Goal: Task Accomplishment & Management: Use online tool/utility

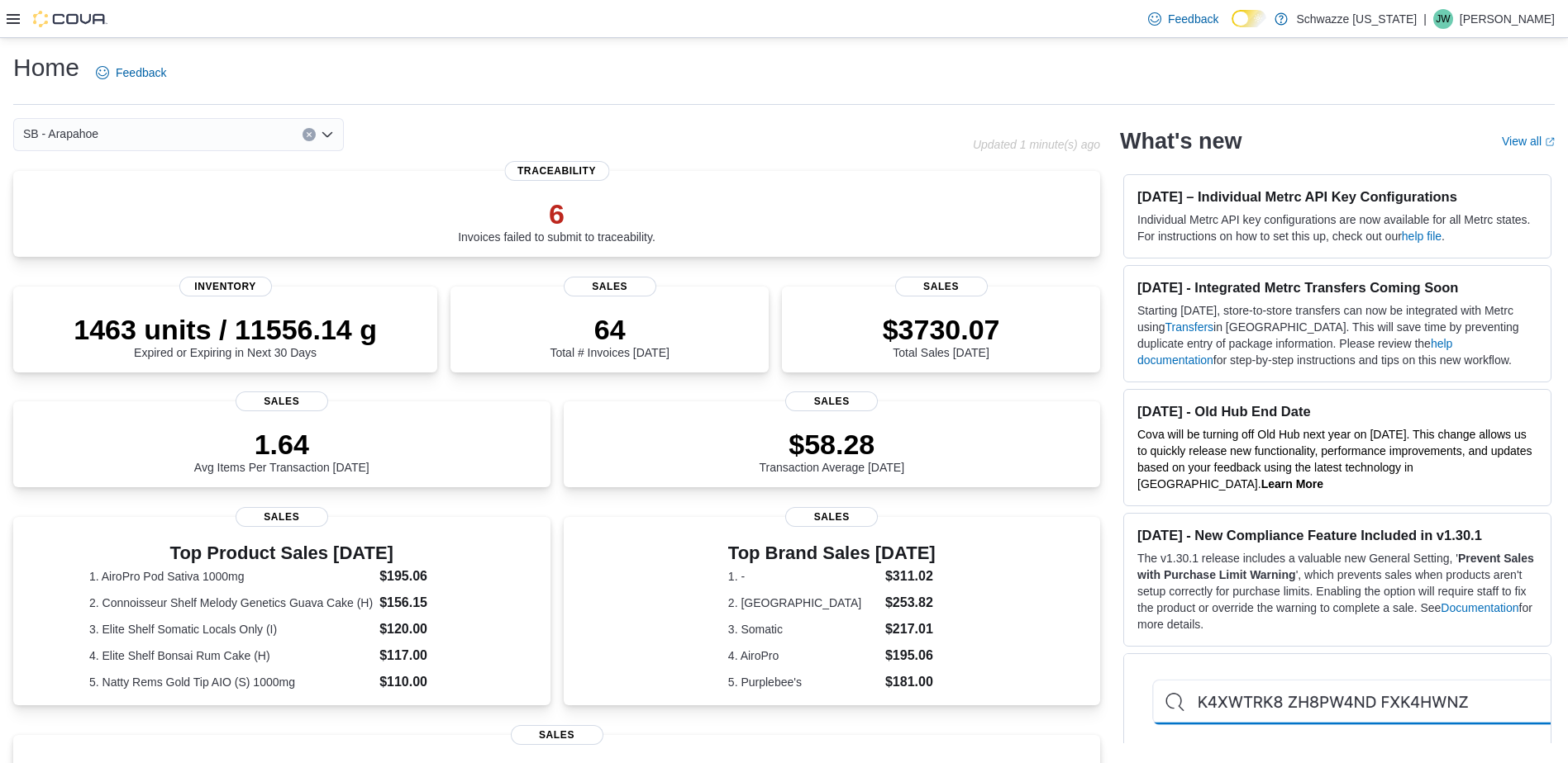
click at [12, 21] on icon at bounding box center [13, 18] width 13 height 13
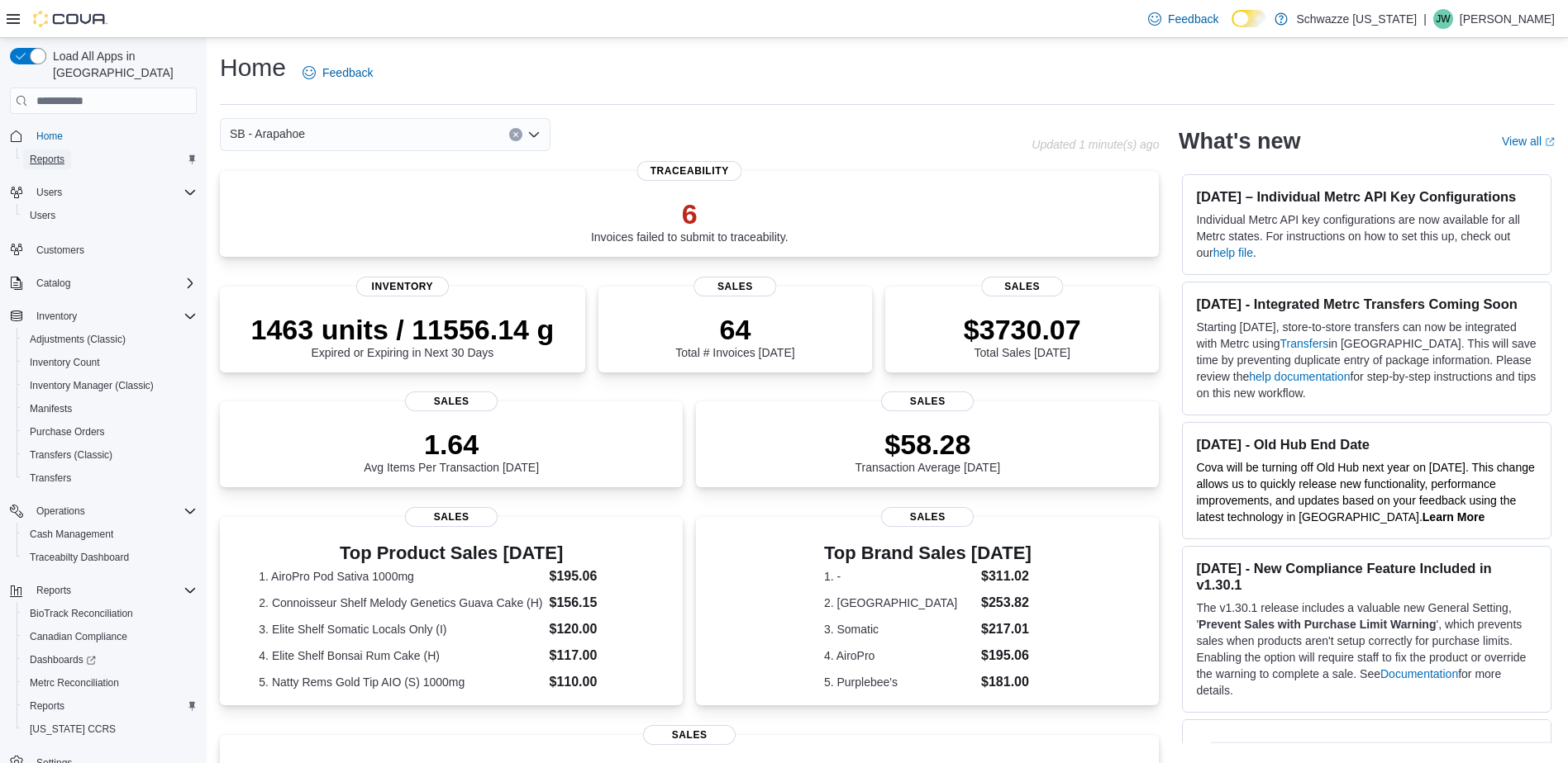
click at [50, 152] on span "Reports" at bounding box center [47, 159] width 35 height 13
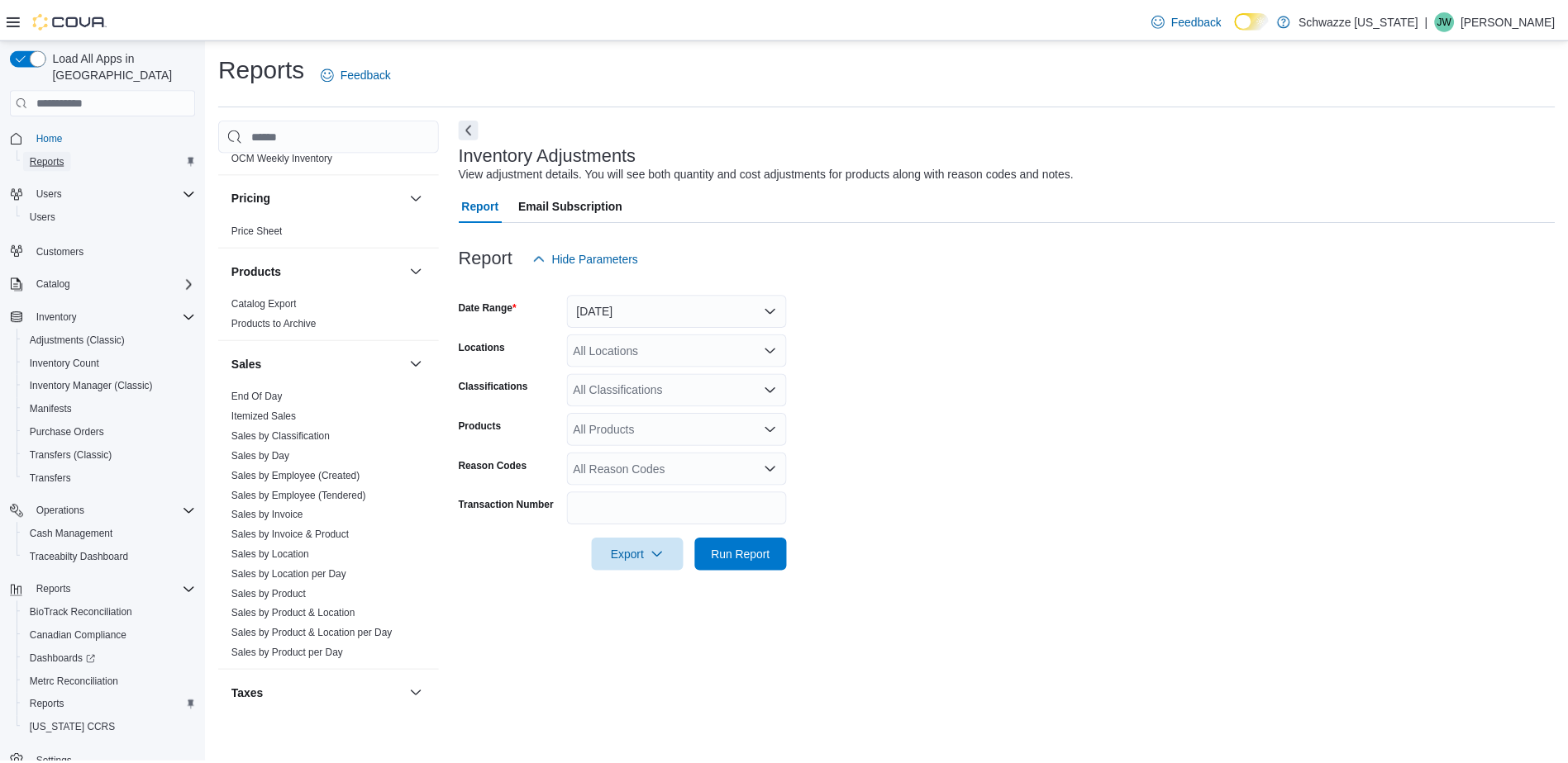
scroll to position [928, 0]
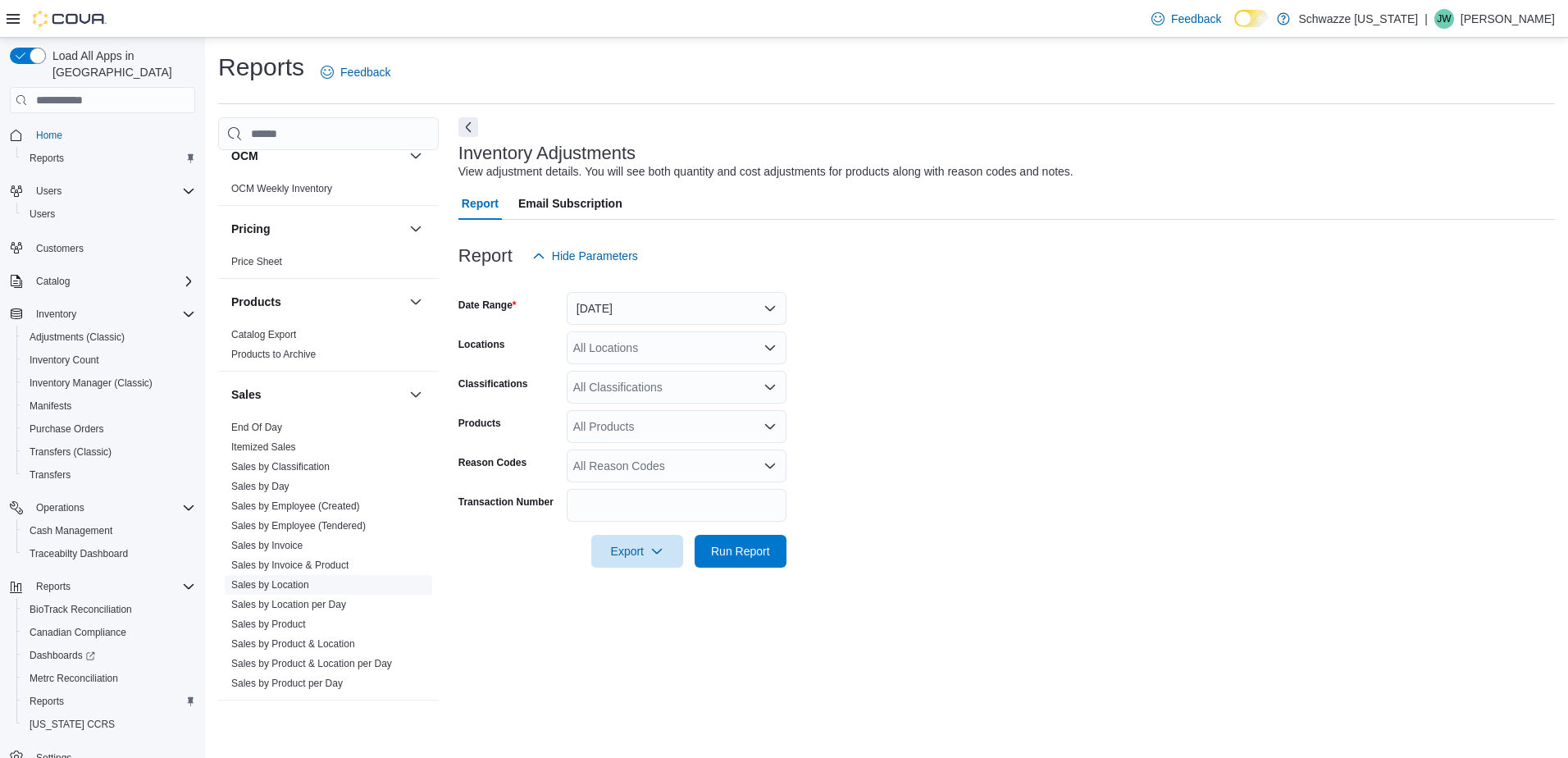
click at [290, 584] on link "Sales by Location" at bounding box center [270, 585] width 77 height 12
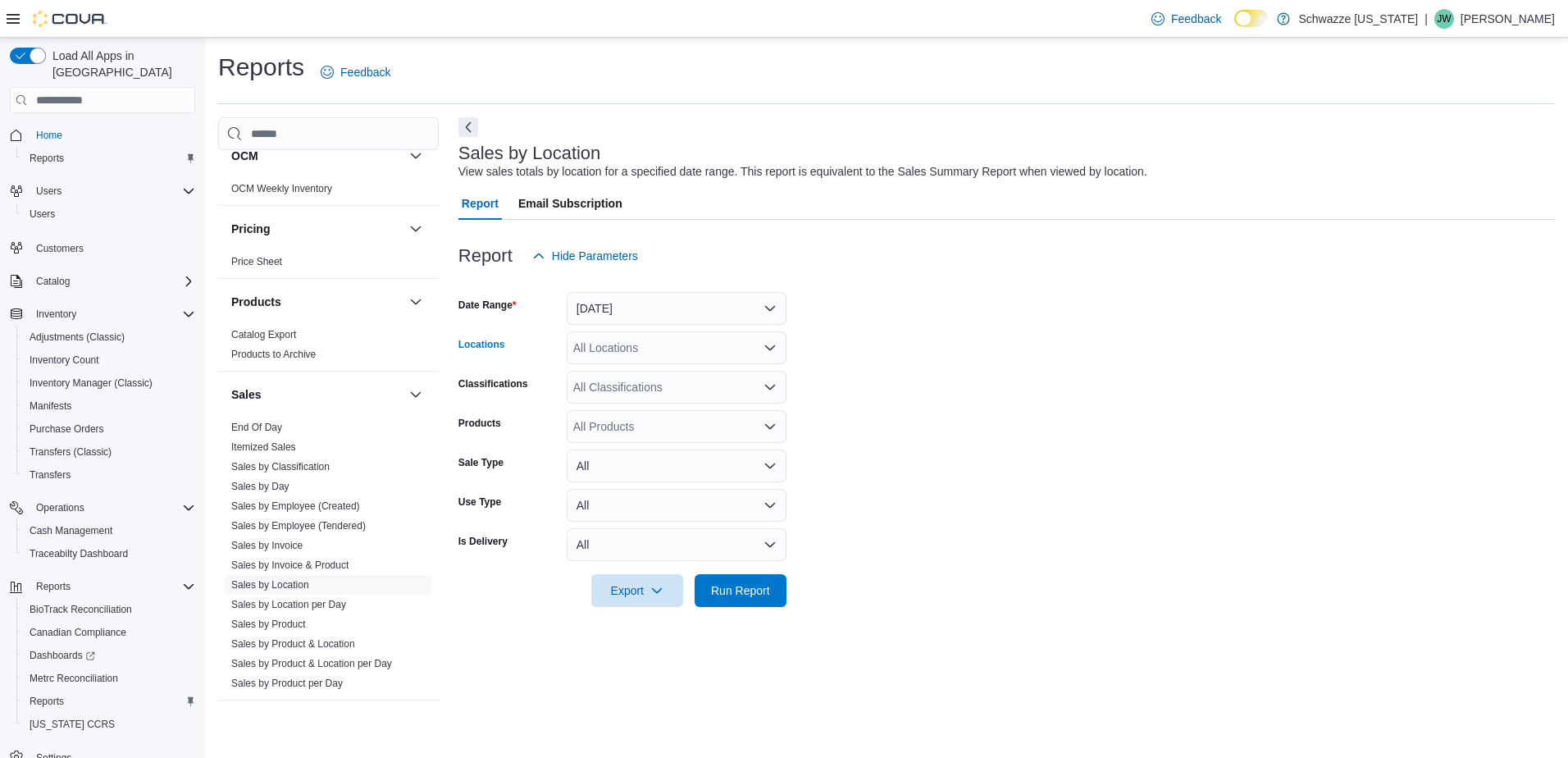
click at [769, 352] on icon "Open list of options" at bounding box center [770, 348] width 13 height 13
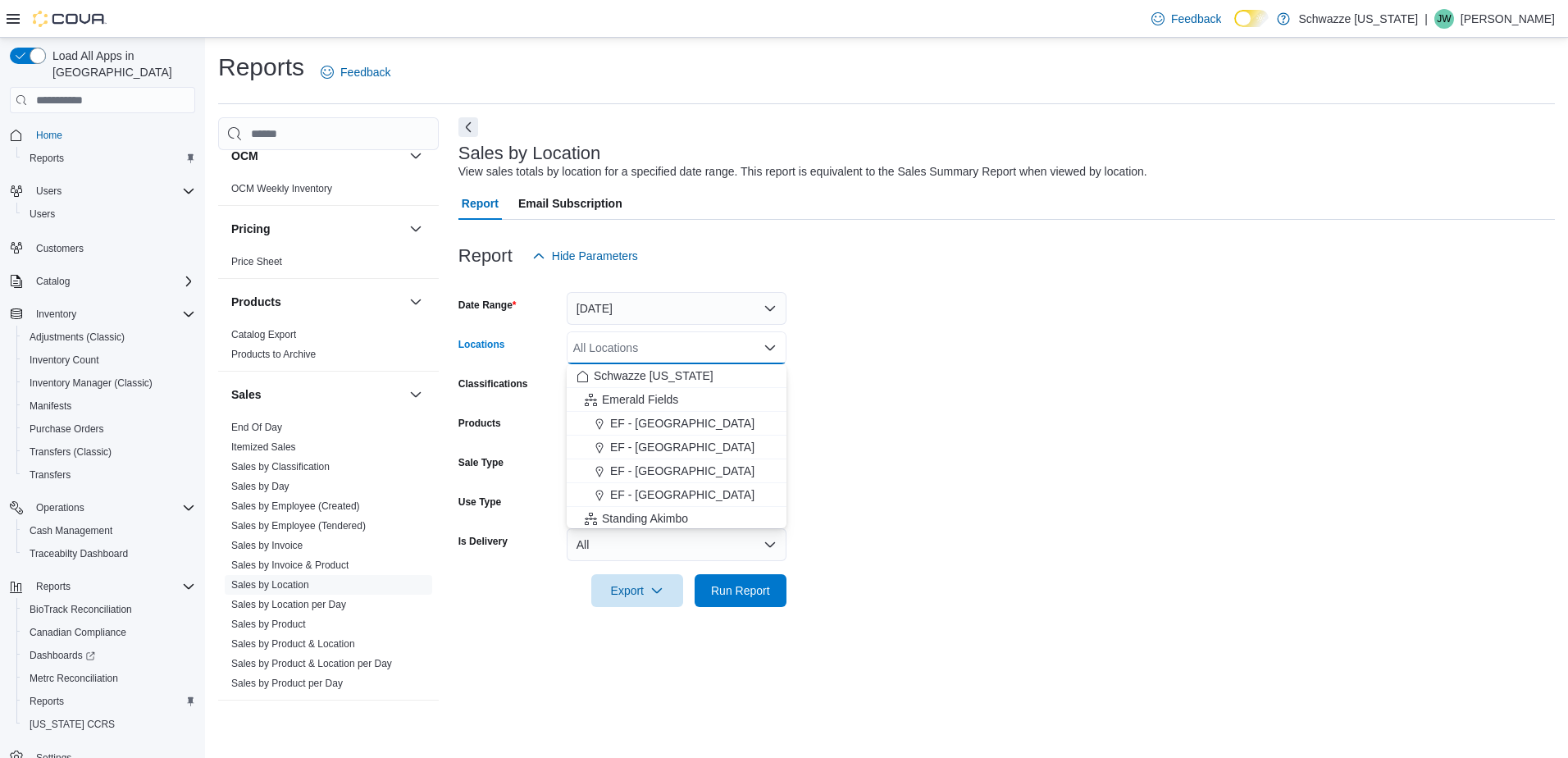
click at [883, 333] on form "Date Range Yesterday Locations All Locations Combo box. Selected. Combo box inp…" at bounding box center [1006, 440] width 1097 height 335
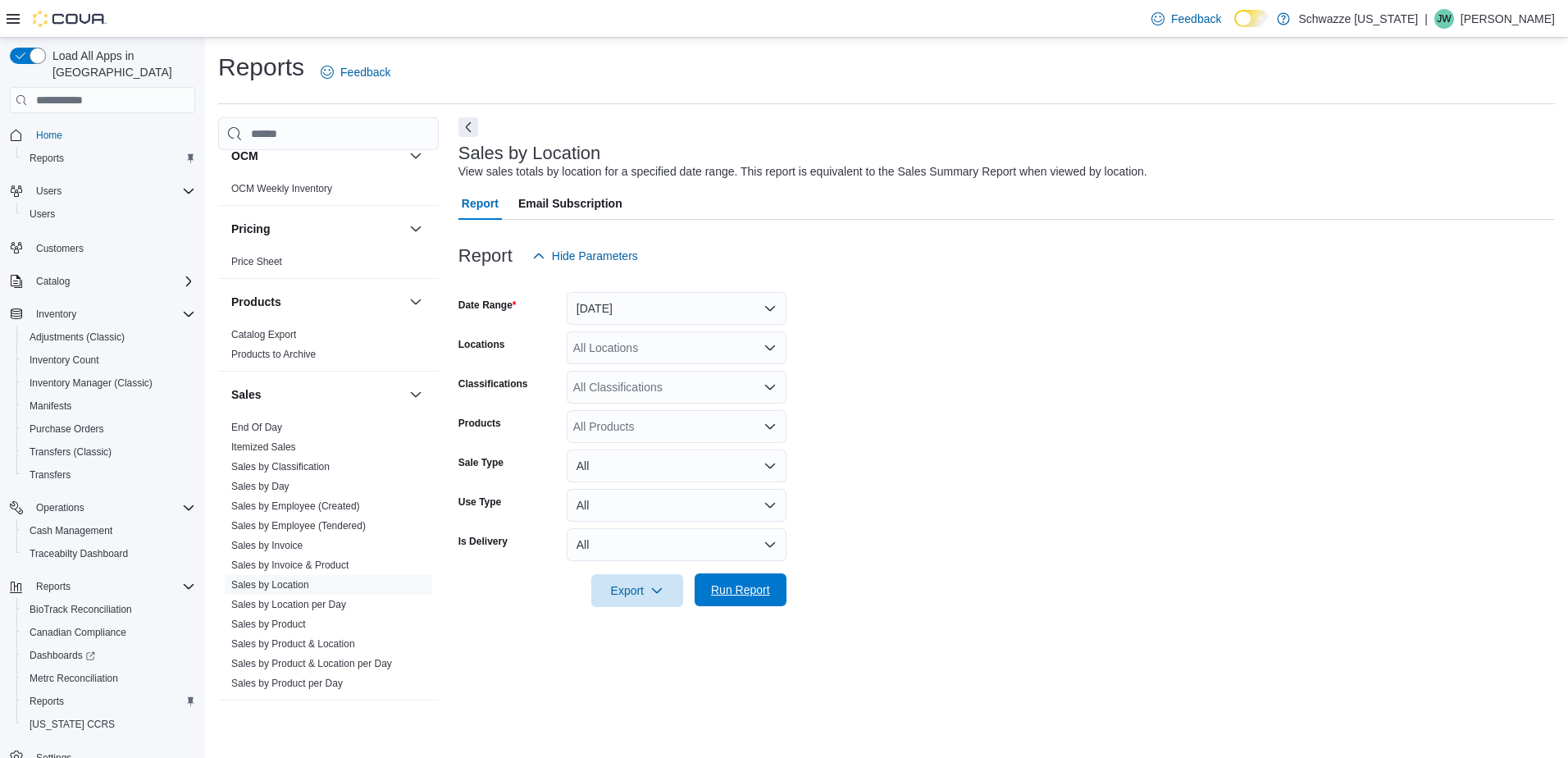
click at [747, 591] on span "Run Report" at bounding box center [740, 590] width 59 height 16
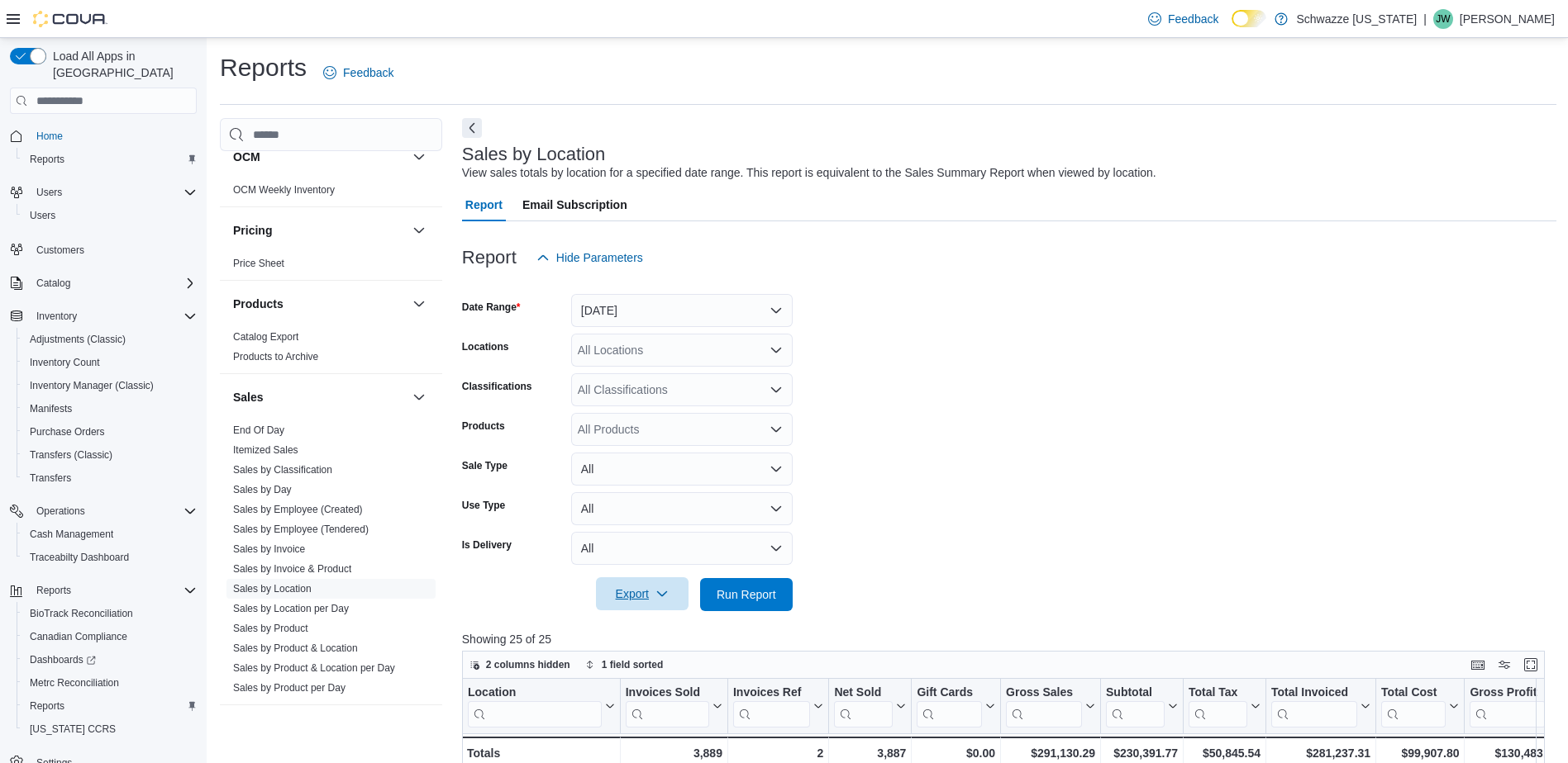
click at [643, 591] on span "Export" at bounding box center [641, 594] width 73 height 33
click at [654, 622] on span "Export to Excel" at bounding box center [644, 627] width 74 height 13
